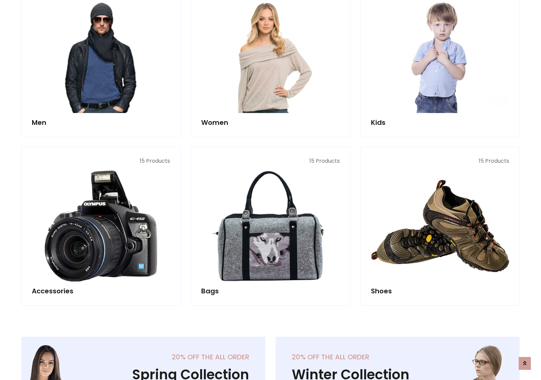
scroll to position [491, 0]
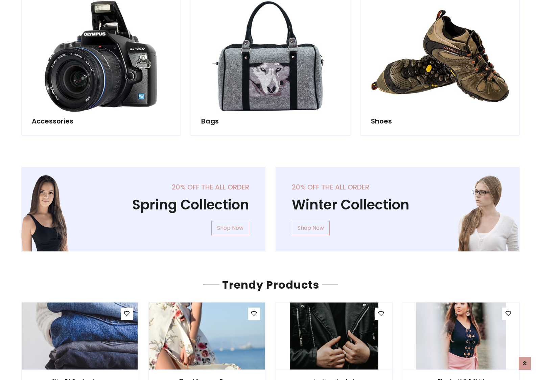
click at [271, 206] on div "20% off the all order Winter Collection Shop Now" at bounding box center [398, 214] width 254 height 95
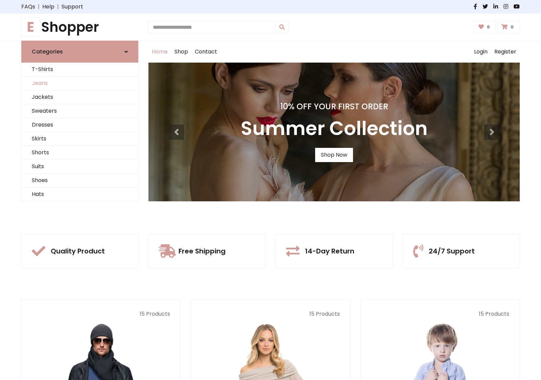
click at [80, 83] on link "Jeans" at bounding box center [80, 83] width 116 height 14
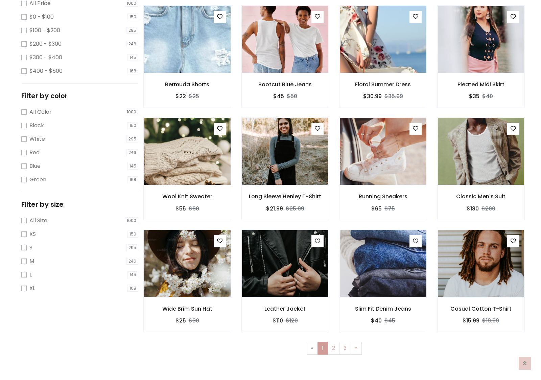
scroll to position [213, 0]
click at [187, 68] on img at bounding box center [187, 39] width 104 height 162
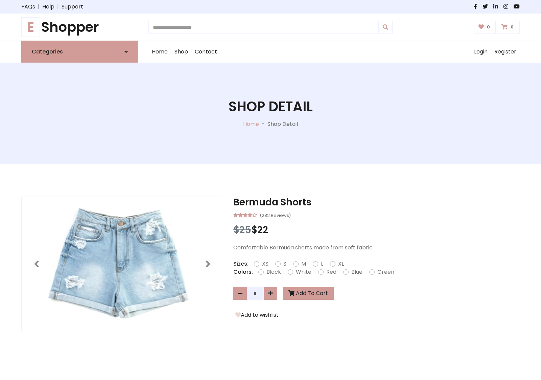
scroll to position [73, 0]
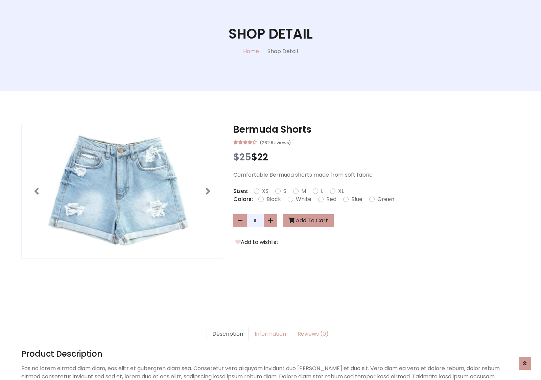
click at [331, 199] on label "Red" at bounding box center [331, 199] width 10 height 8
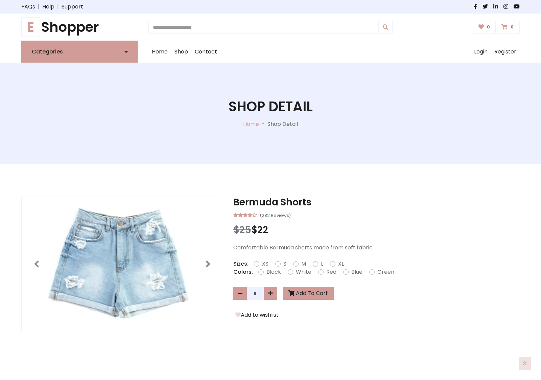
scroll to position [73, 0]
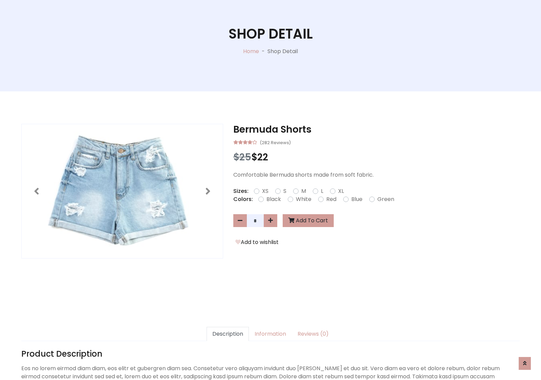
click at [271, 190] on form "XS S M L XL" at bounding box center [301, 191] width 95 height 8
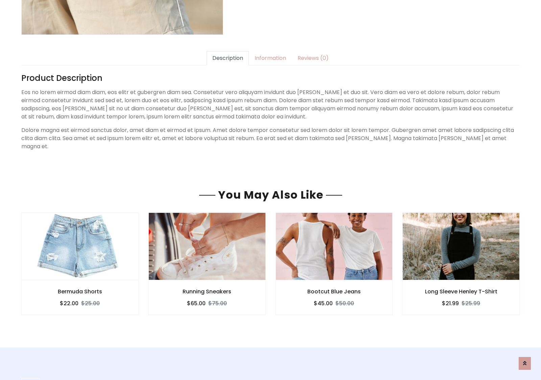
type input "******"
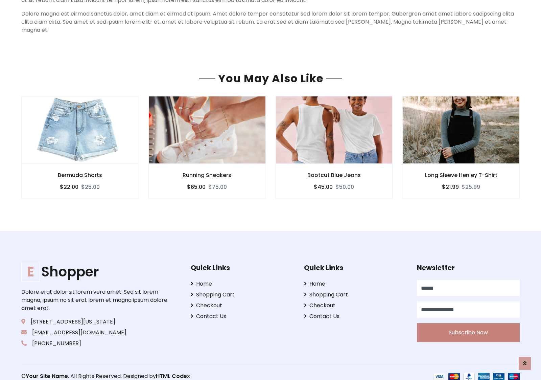
type input "**********"
click at [468, 324] on button "Subscribe Now" at bounding box center [468, 332] width 103 height 19
